Goal: Task Accomplishment & Management: Complete application form

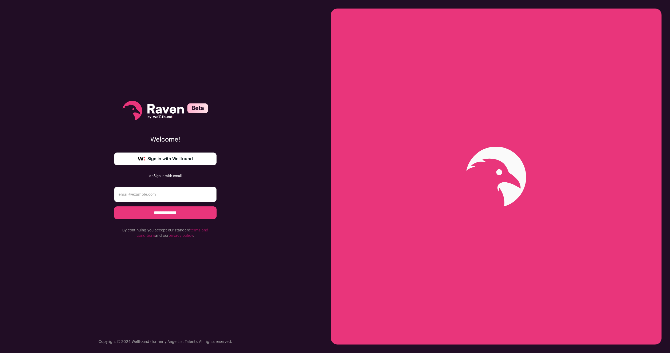
click at [169, 197] on input "email" at bounding box center [165, 194] width 102 height 15
click at [182, 161] on span "Sign in with Wellfound" at bounding box center [169, 159] width 45 height 6
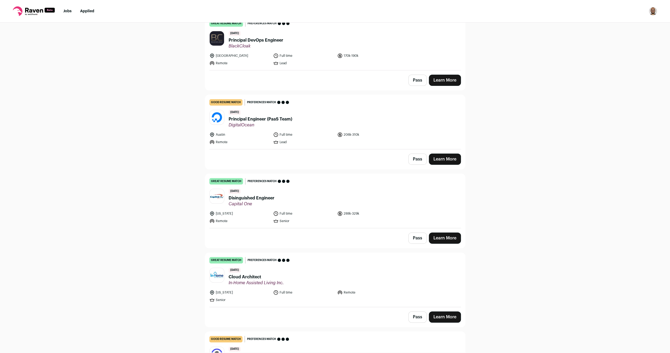
scroll to position [68, 0]
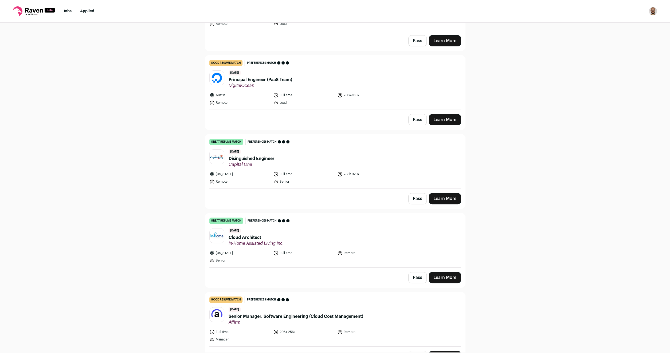
scroll to position [137, 0]
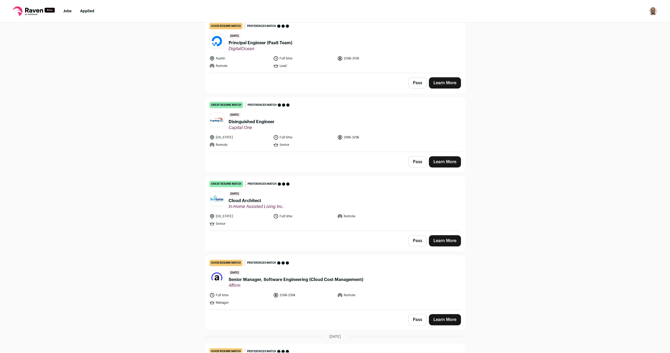
click at [253, 198] on span "Cloud Architect" at bounding box center [255, 201] width 55 height 6
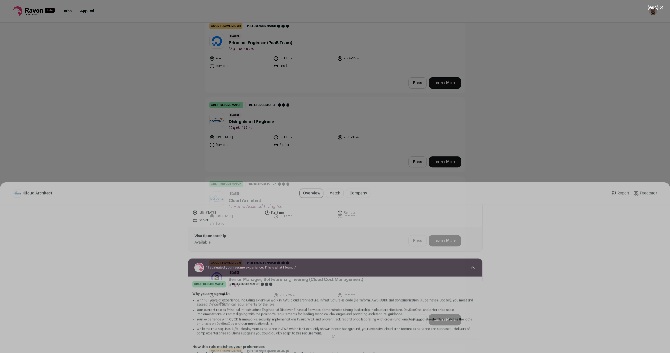
scroll to position [0, 0]
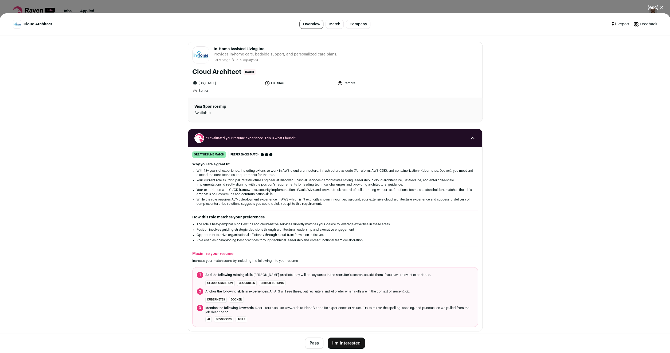
click at [312, 340] on button "Pass" at bounding box center [314, 343] width 18 height 11
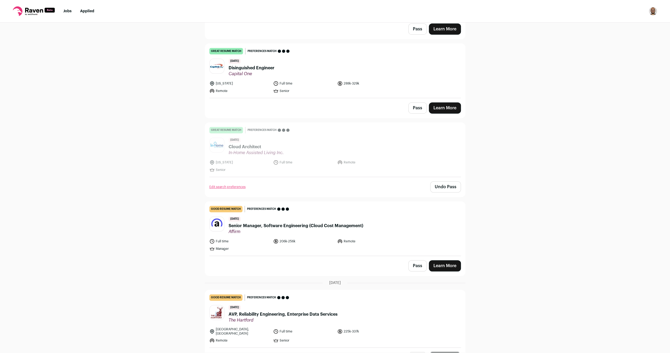
scroll to position [205, 0]
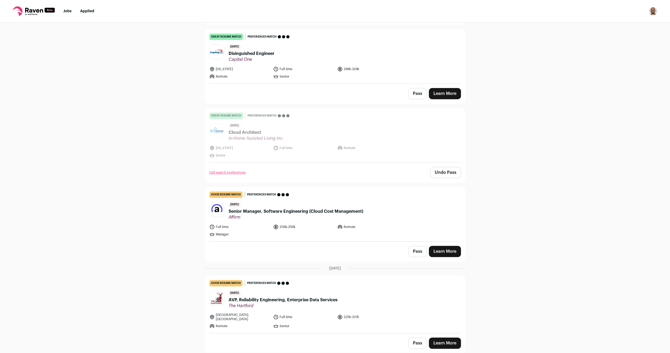
click at [274, 212] on span "Senior Manager, Software Engineering (Cloud Cost Management)" at bounding box center [295, 211] width 134 height 6
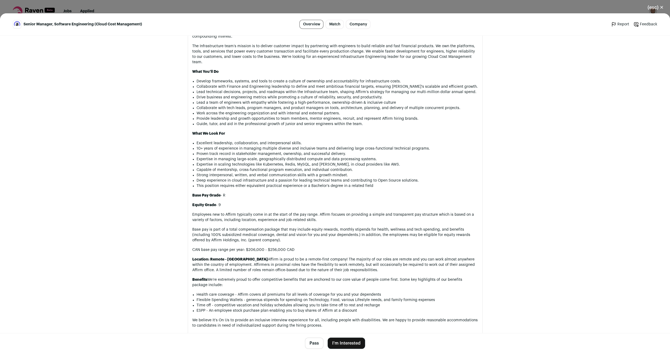
scroll to position [273, 0]
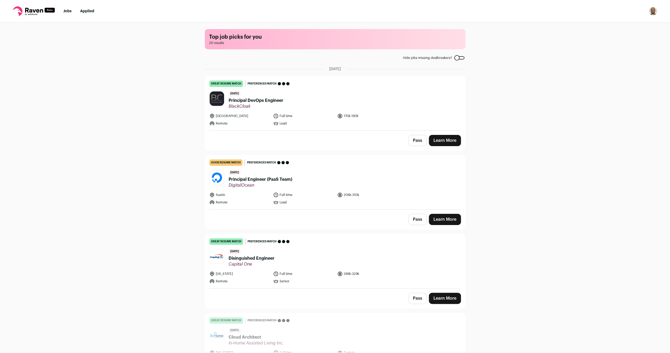
click at [254, 101] on span "Principal DevOps Engineer" at bounding box center [255, 100] width 55 height 6
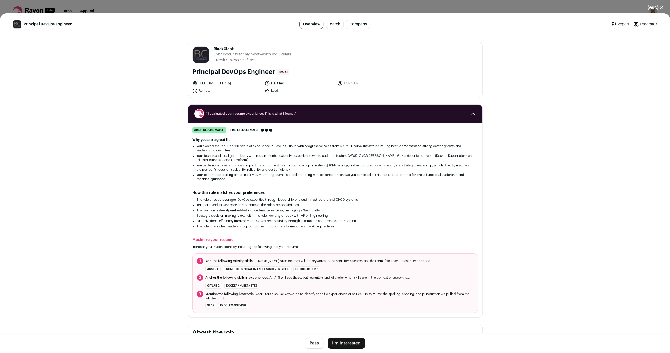
click at [349, 347] on button "I'm Interested" at bounding box center [345, 343] width 37 height 11
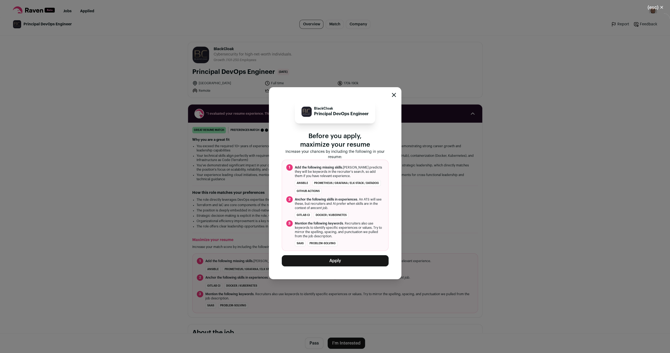
click at [393, 97] on icon "Close modal" at bounding box center [393, 95] width 4 height 4
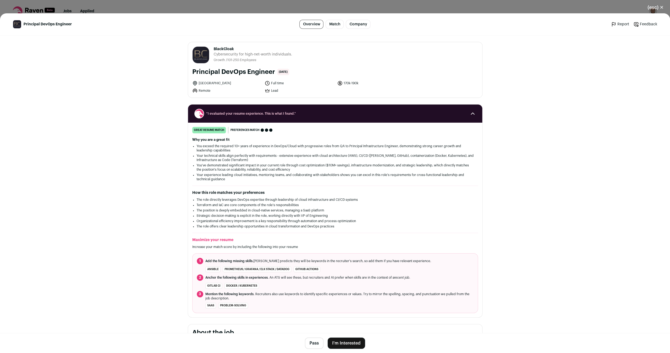
click at [659, 5] on button "(esc) ✕" at bounding box center [655, 8] width 29 height 12
